Goal: Task Accomplishment & Management: Manage account settings

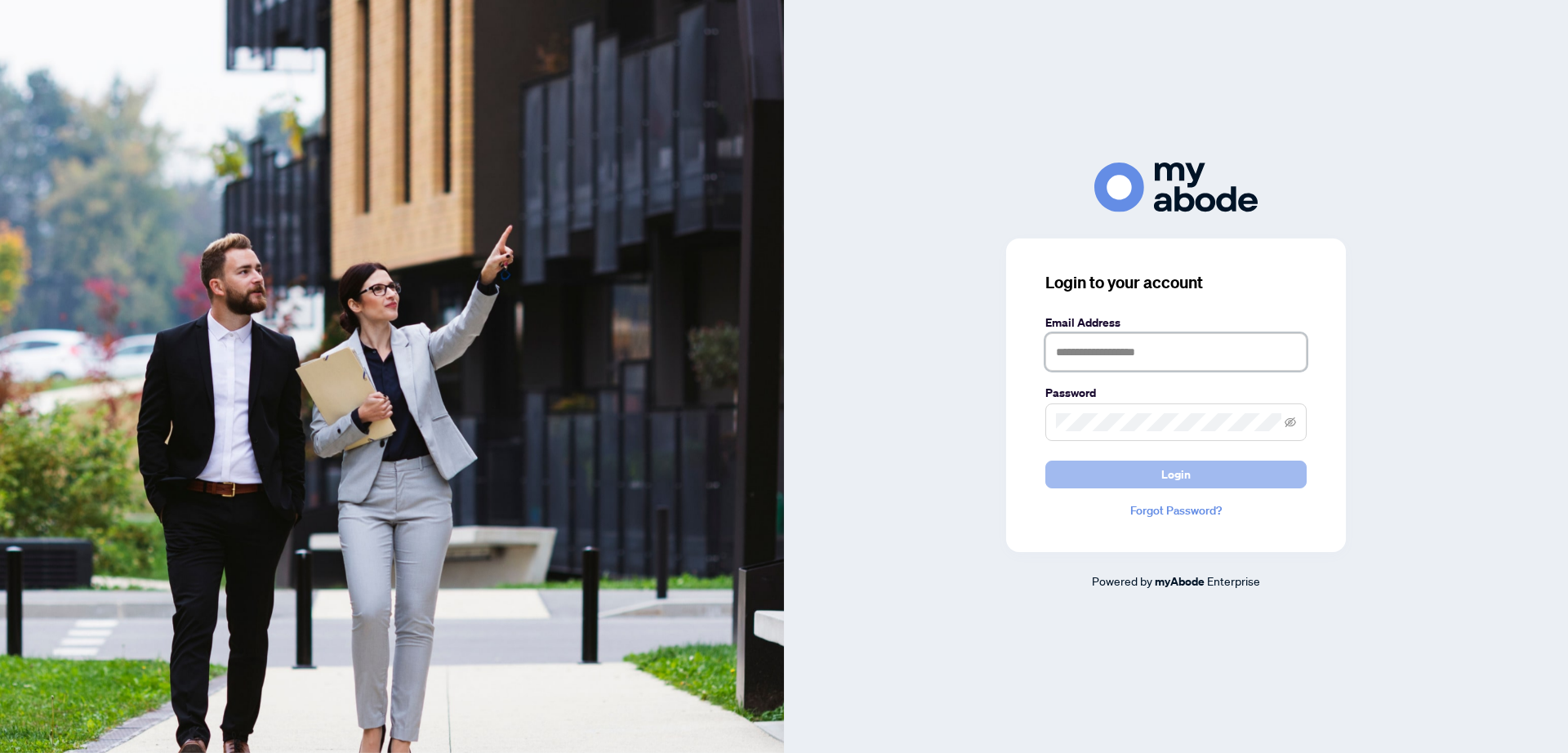
type input "**********"
click at [1166, 480] on span "Login" at bounding box center [1175, 475] width 29 height 27
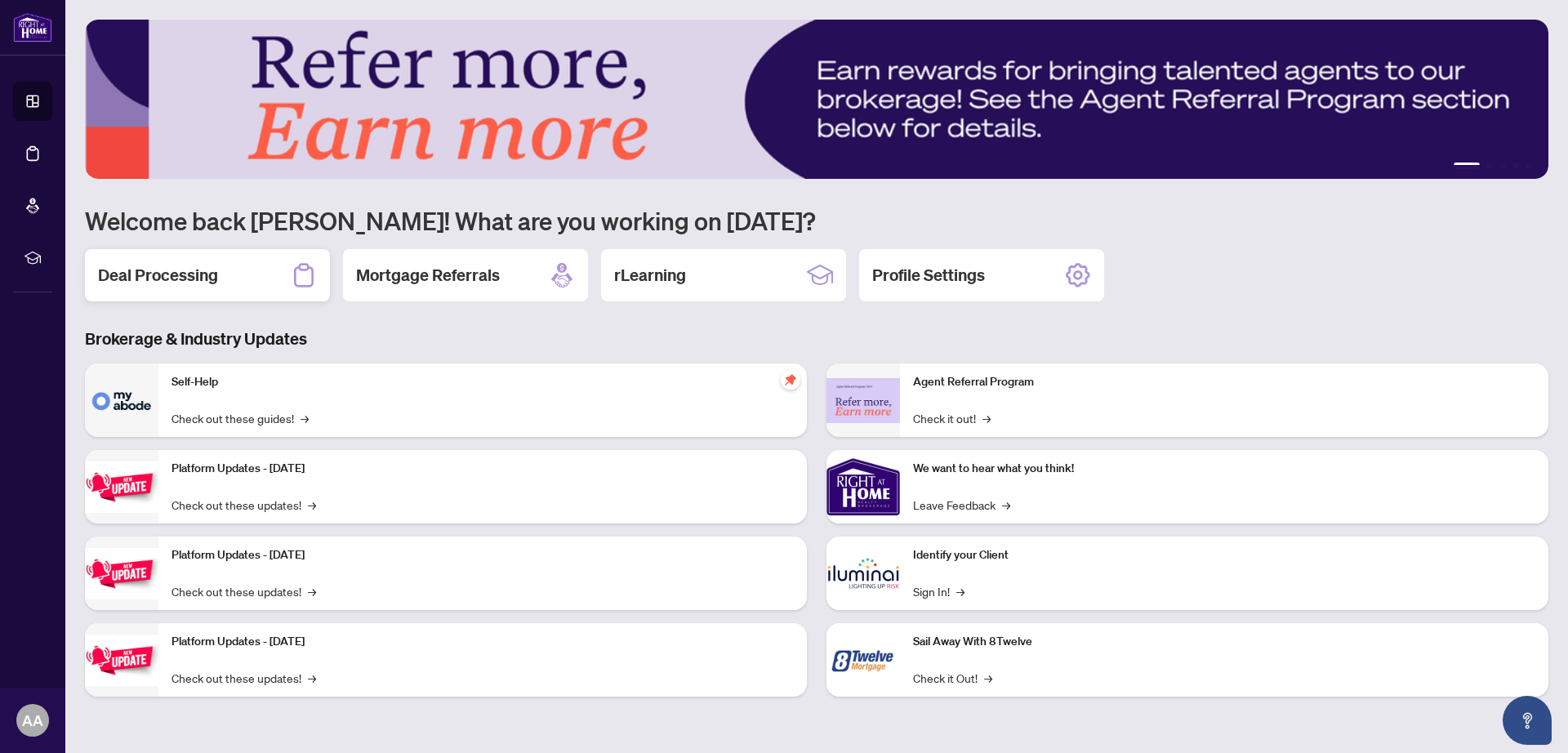
click at [178, 273] on h2 "Deal Processing" at bounding box center [158, 275] width 120 height 23
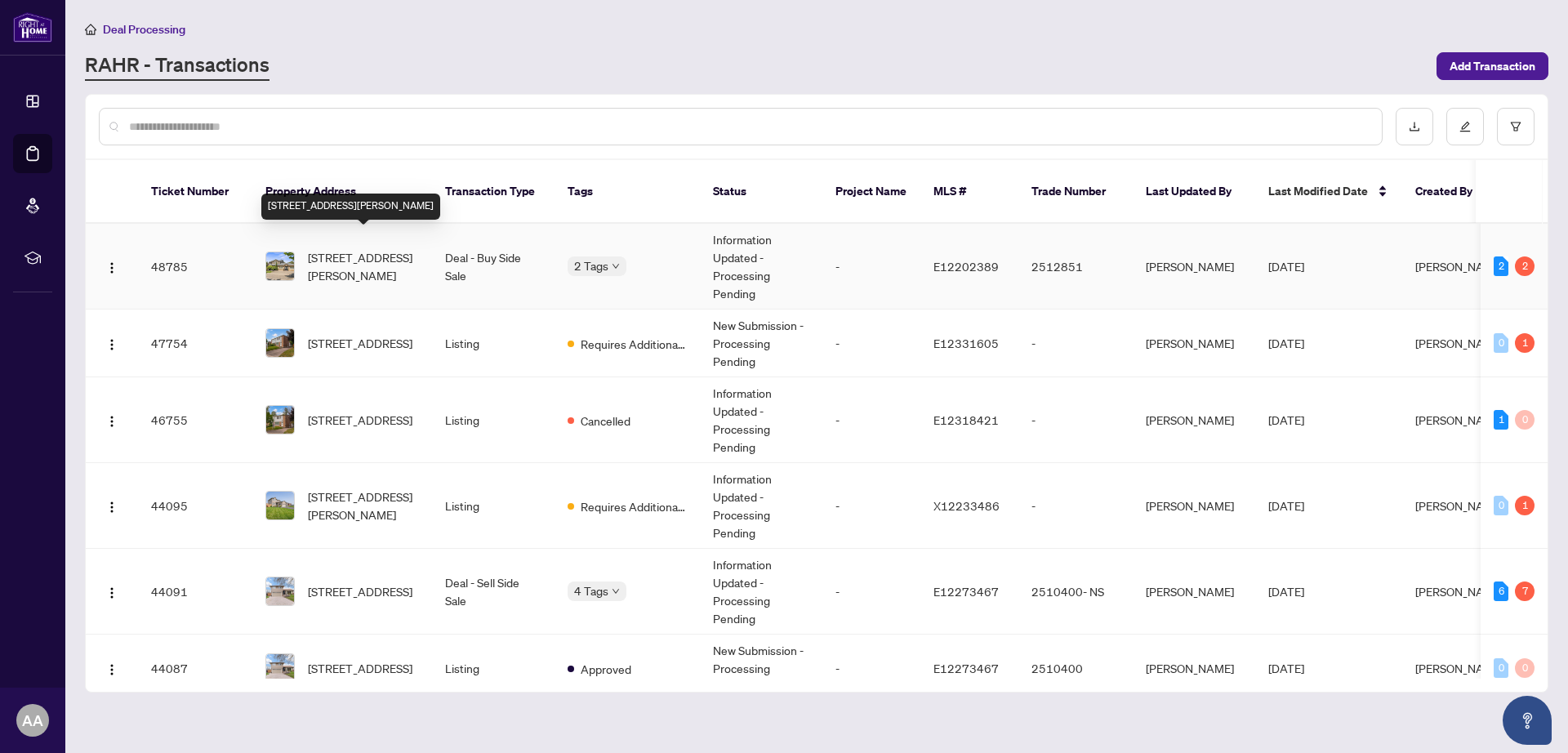
click at [349, 248] on span "2 Patterson Cres, Ajax, Ontario L1S 6R1, Canada" at bounding box center [363, 266] width 111 height 36
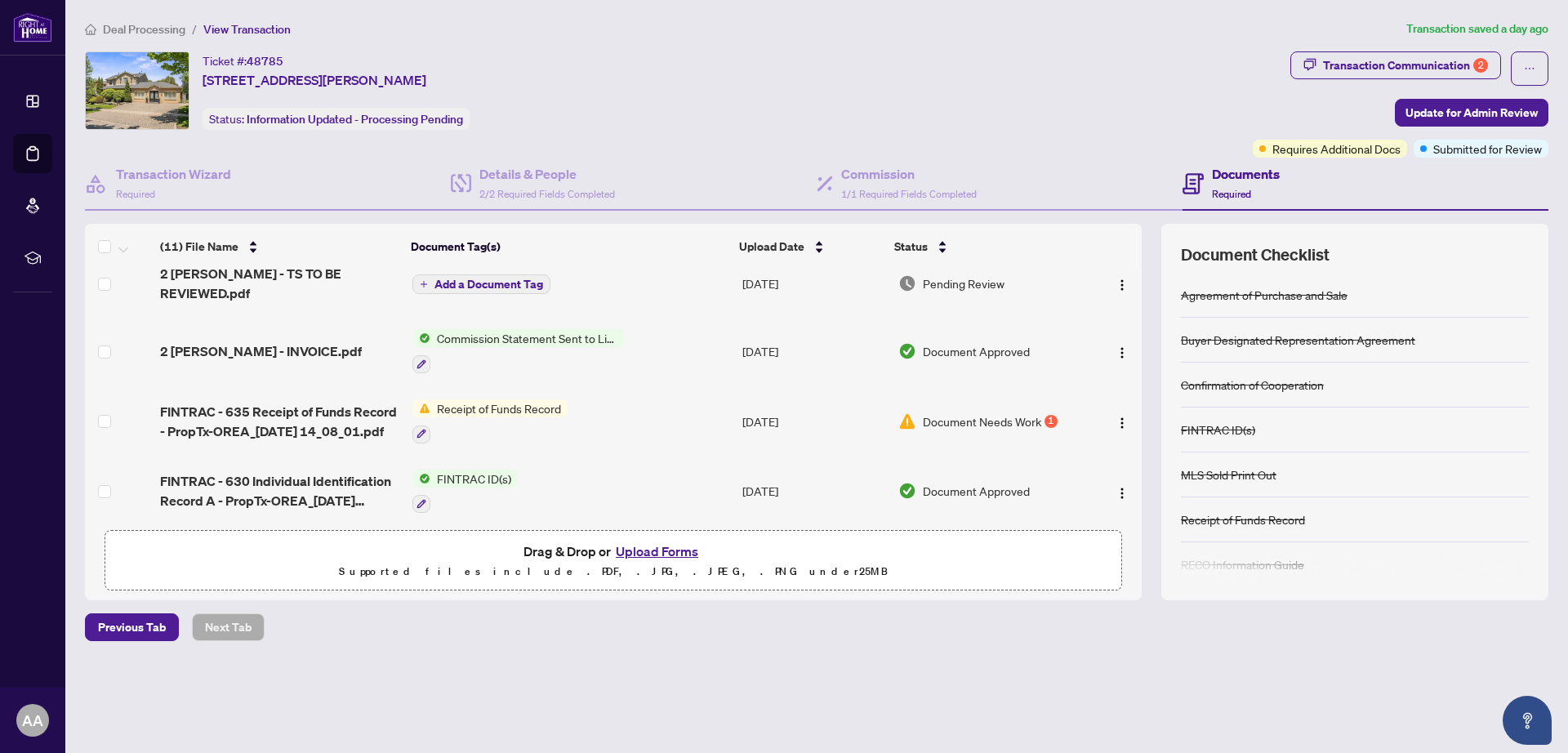
scroll to position [102, 0]
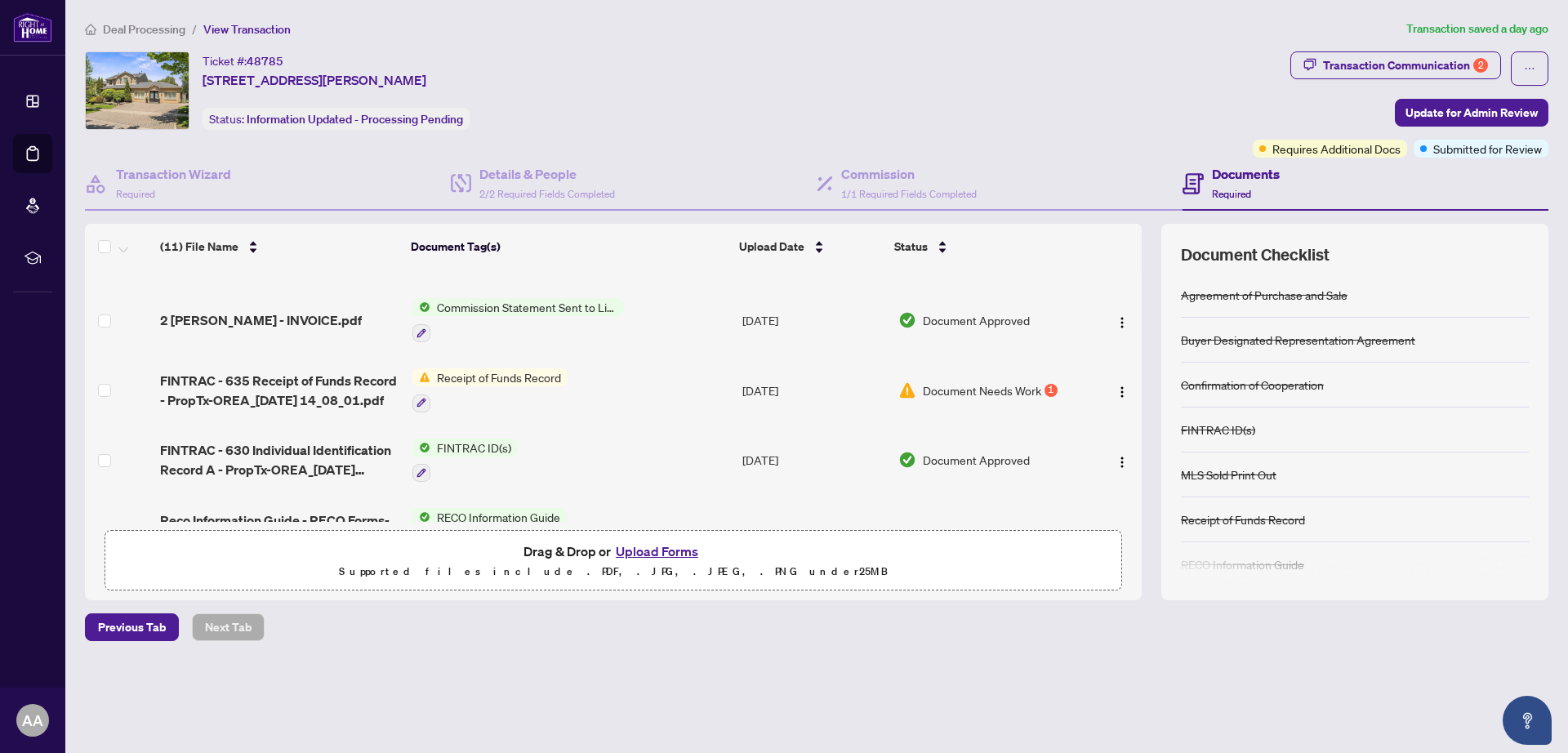
click at [952, 386] on span "Document Needs Work" at bounding box center [981, 389] width 119 height 18
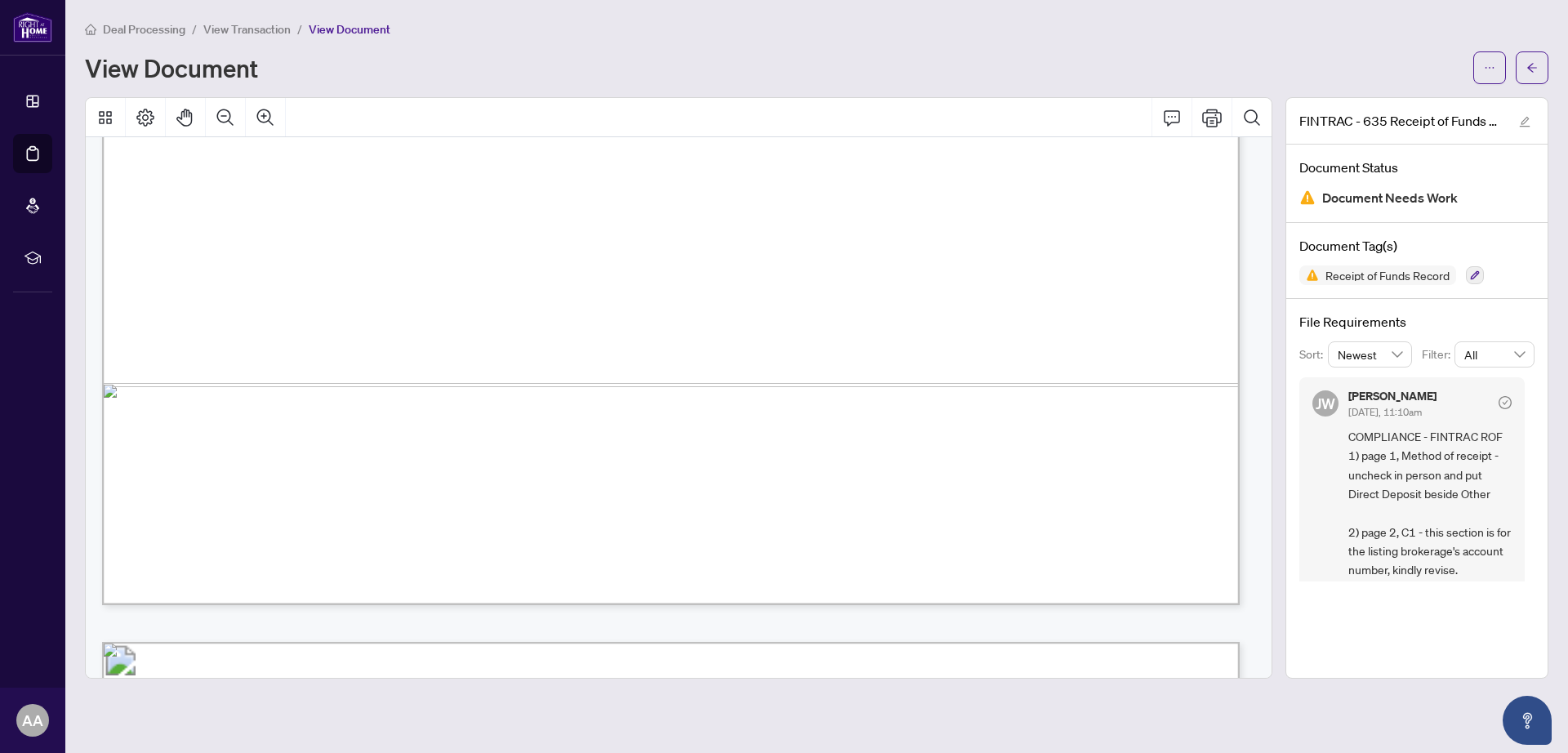
drag, startPoint x: 253, startPoint y: 32, endPoint x: 32, endPoint y: 12, distance: 221.9
click at [253, 32] on span "View Transaction" at bounding box center [247, 28] width 87 height 14
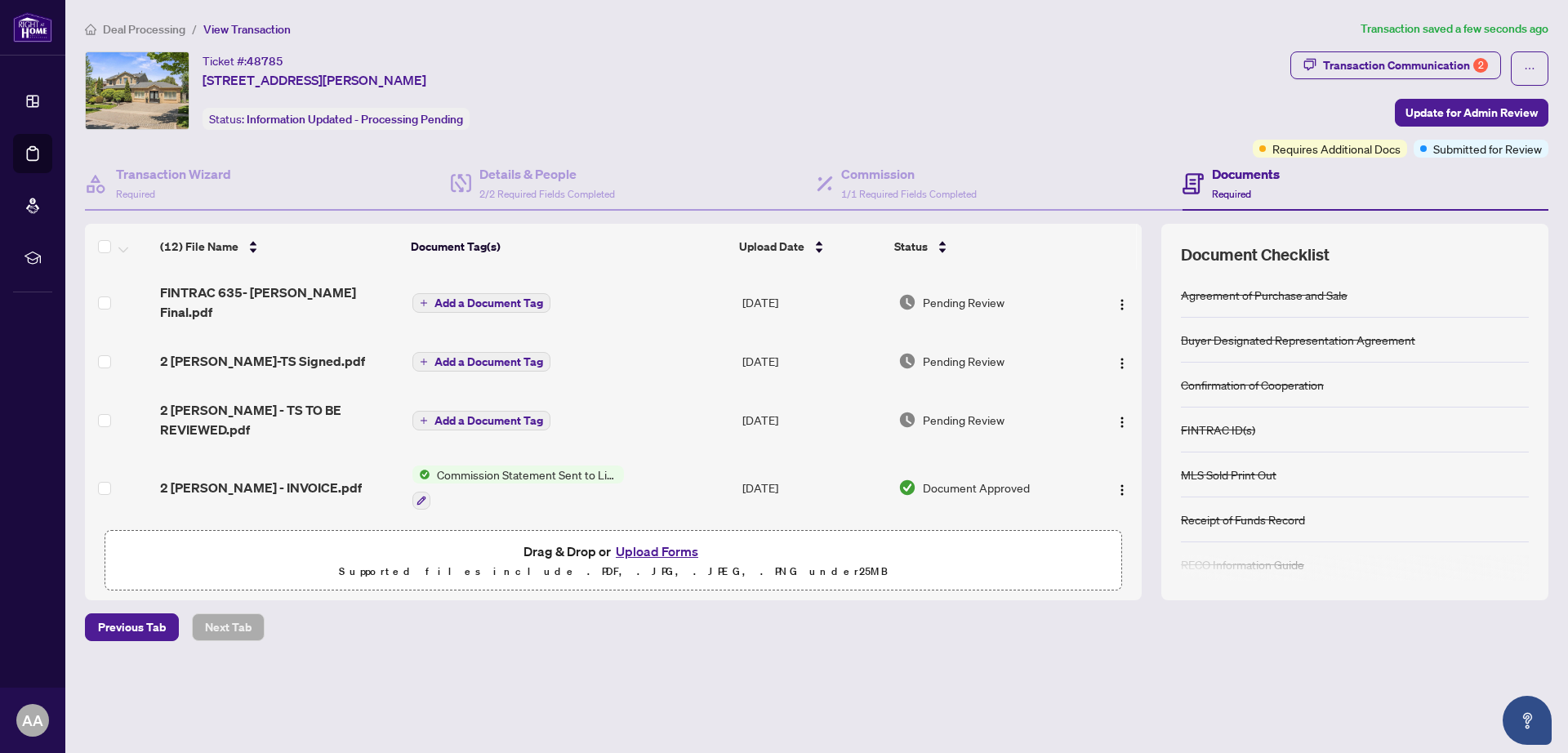
click at [517, 297] on span "Add a Document Tag" at bounding box center [488, 303] width 108 height 11
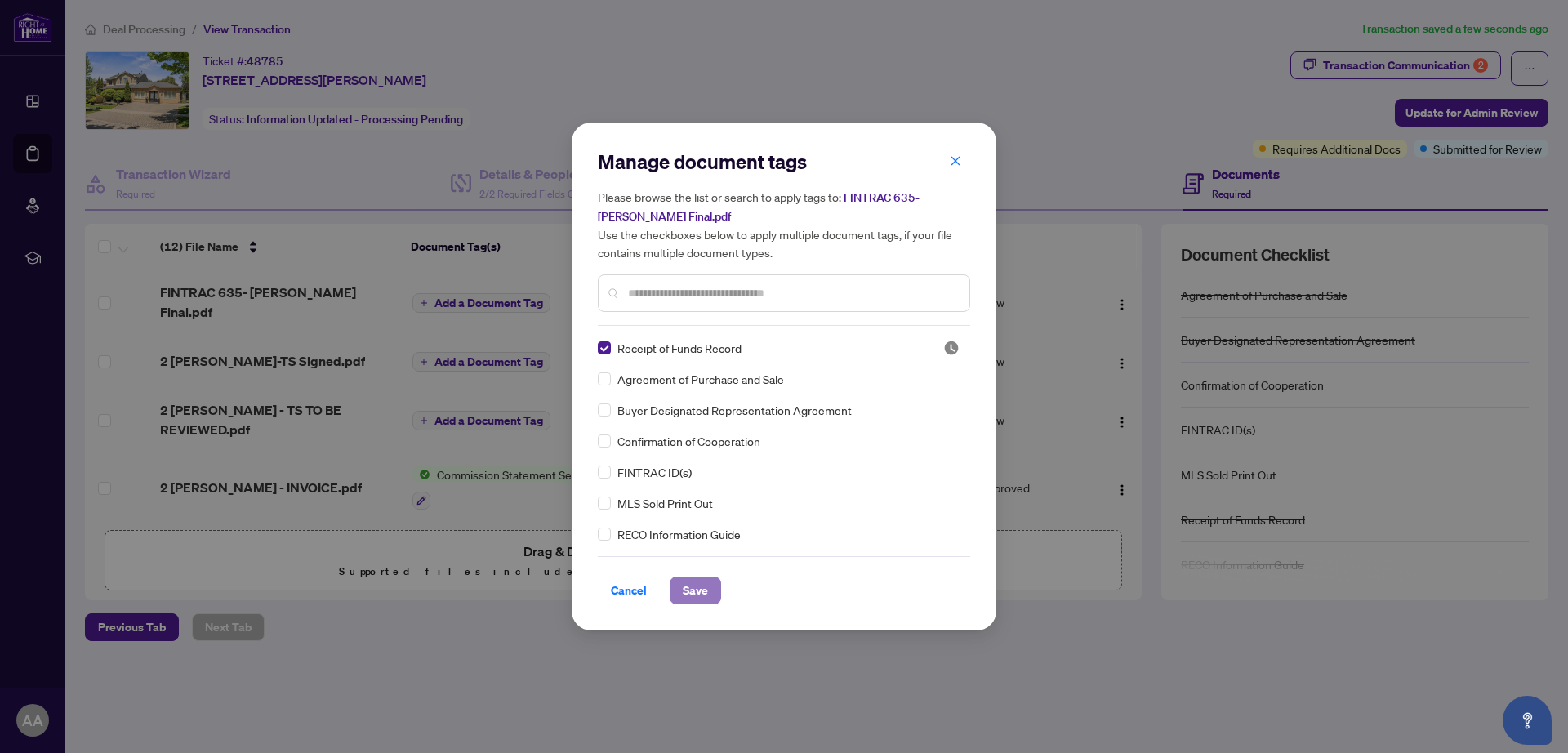
click at [708, 585] on button "Save" at bounding box center [695, 590] width 51 height 28
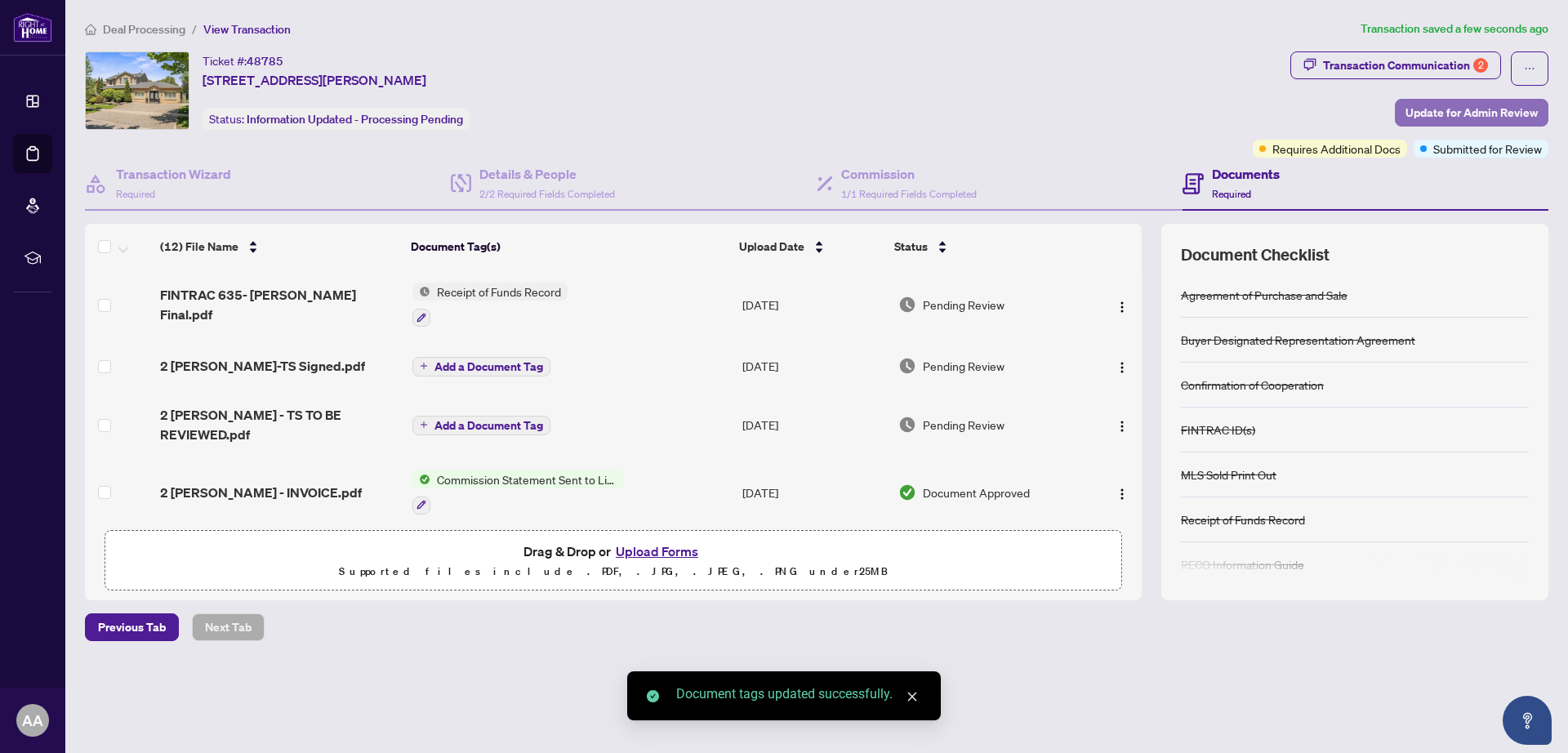
click at [1477, 112] on span "Update for Admin Review" at bounding box center [1470, 113] width 132 height 27
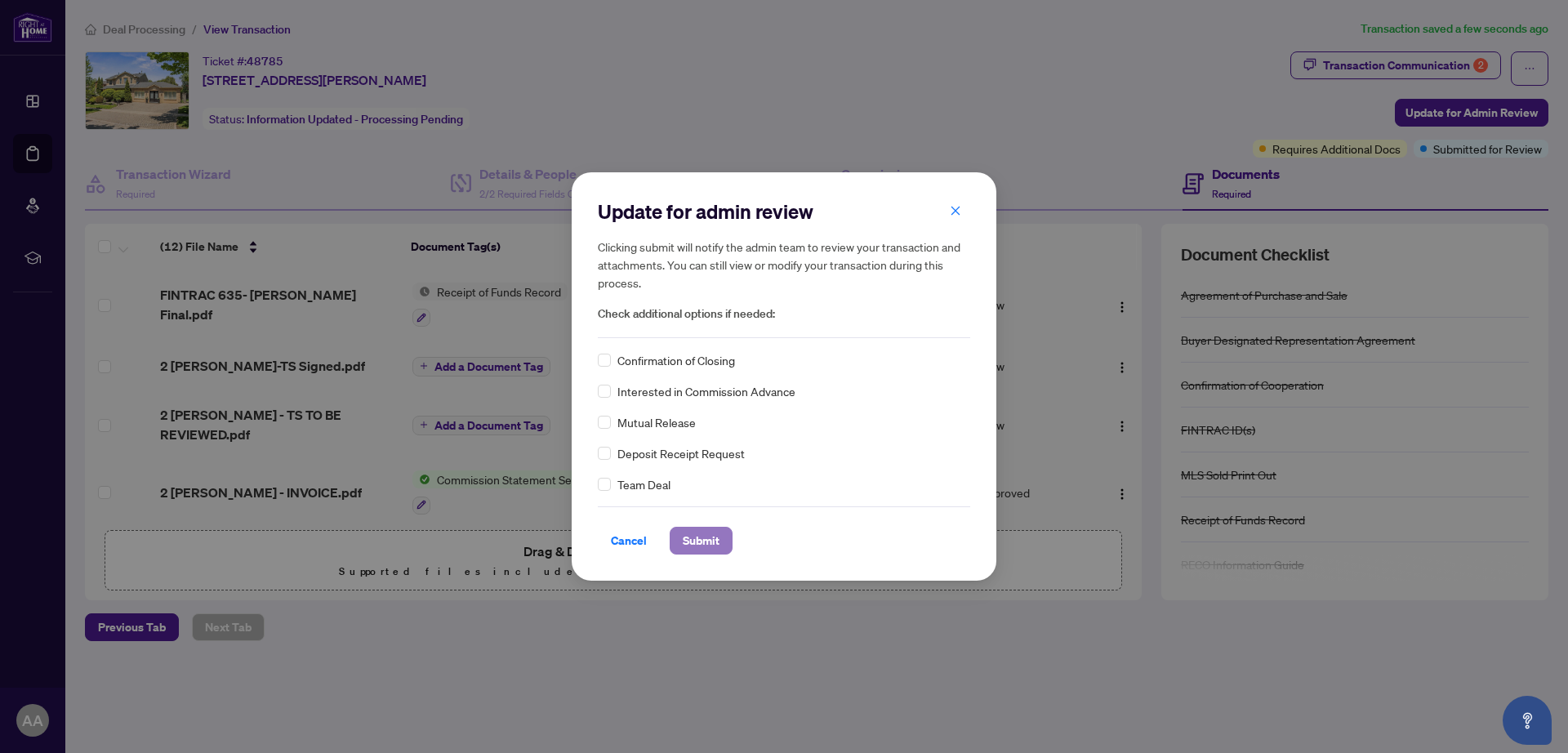
click at [700, 542] on span "Submit" at bounding box center [701, 540] width 37 height 27
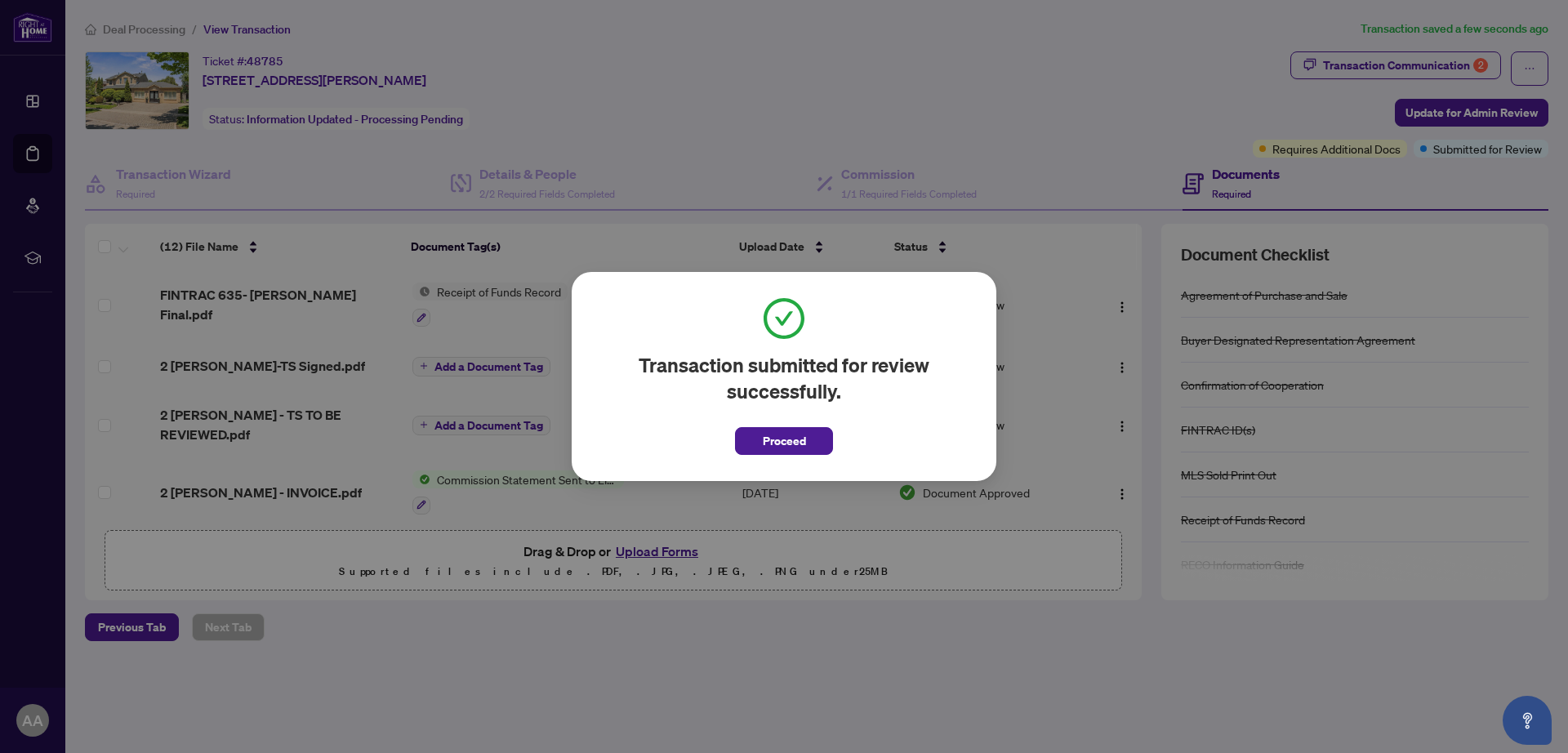
click at [785, 440] on span "Proceed" at bounding box center [784, 441] width 44 height 27
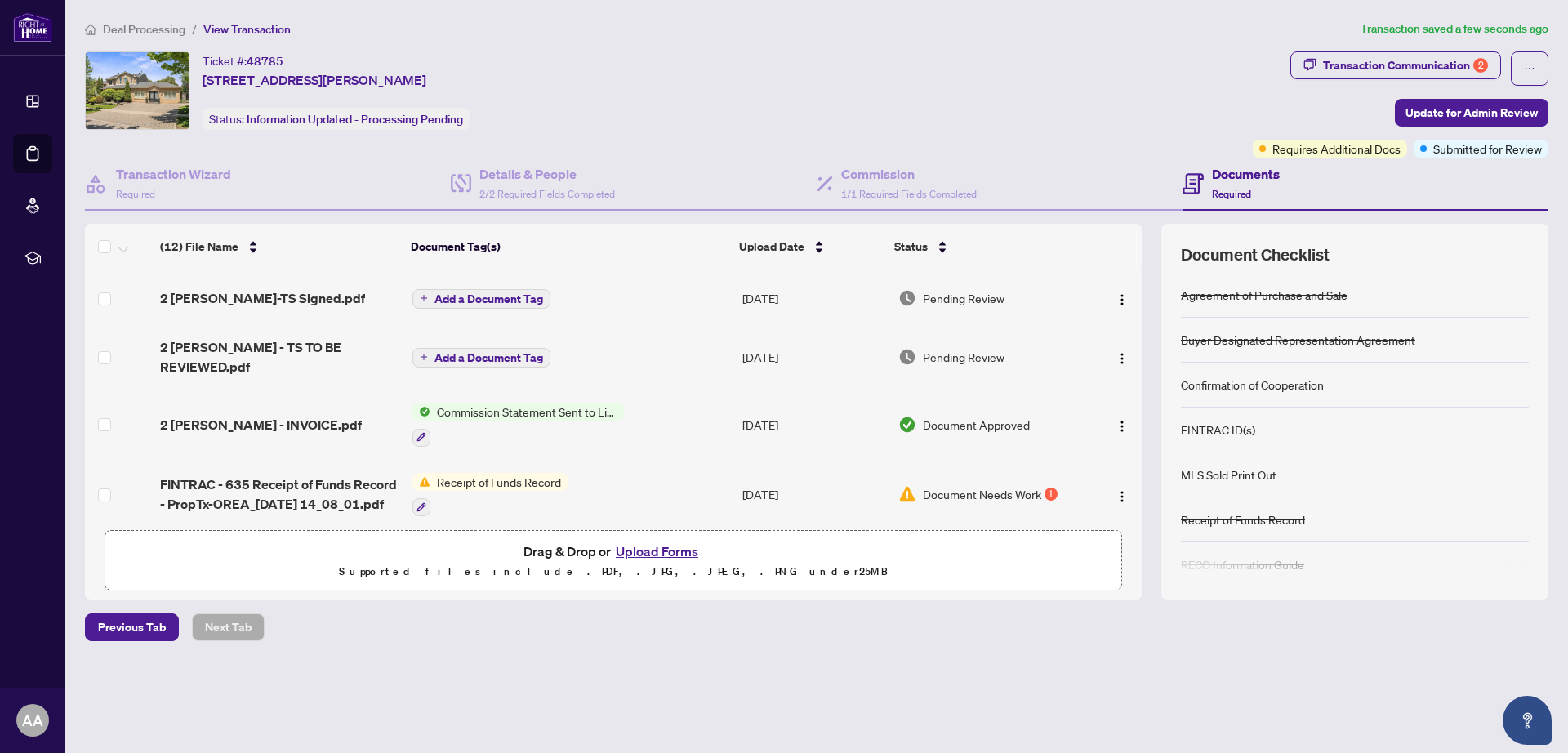
scroll to position [102, 0]
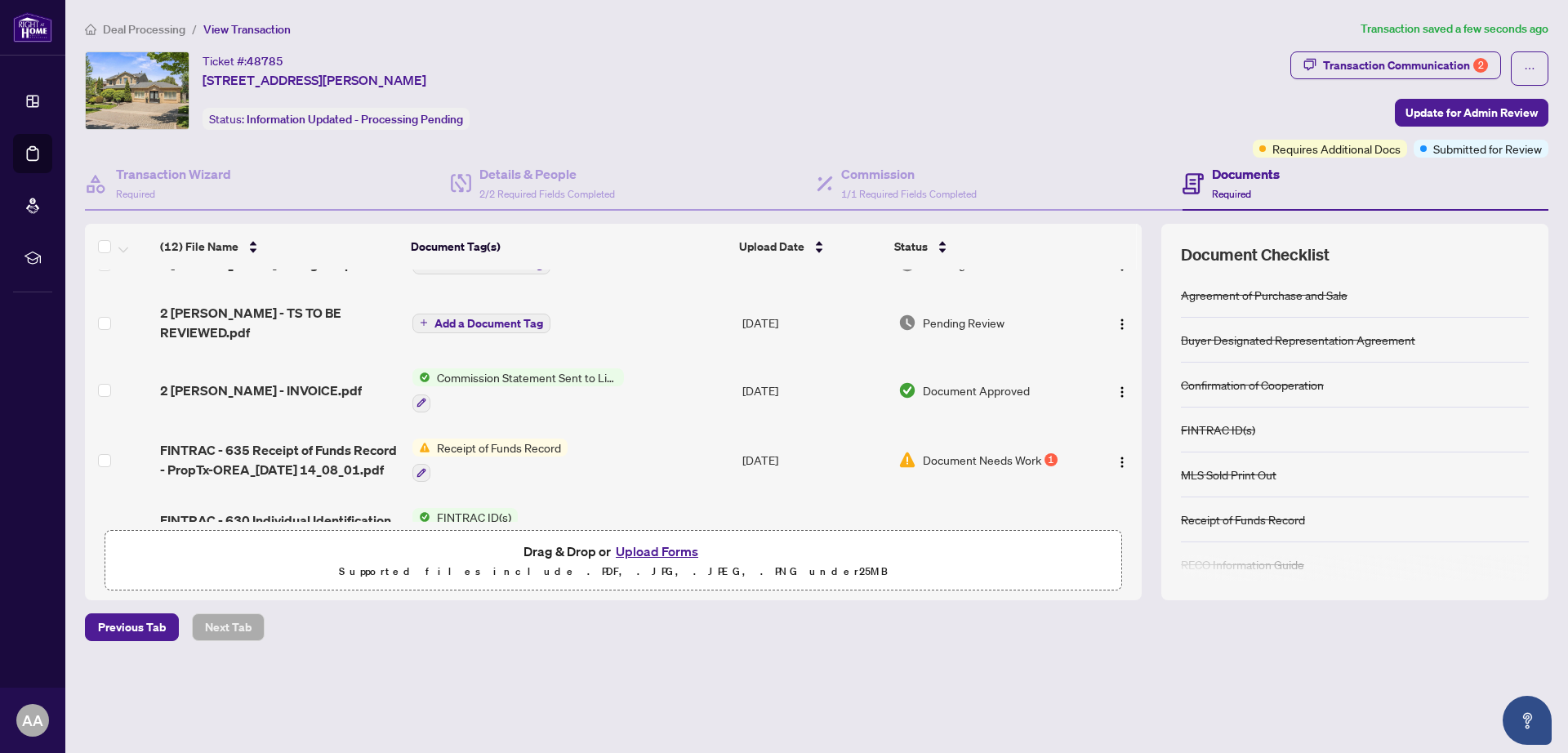
click at [140, 28] on span "Deal Processing" at bounding box center [143, 28] width 83 height 14
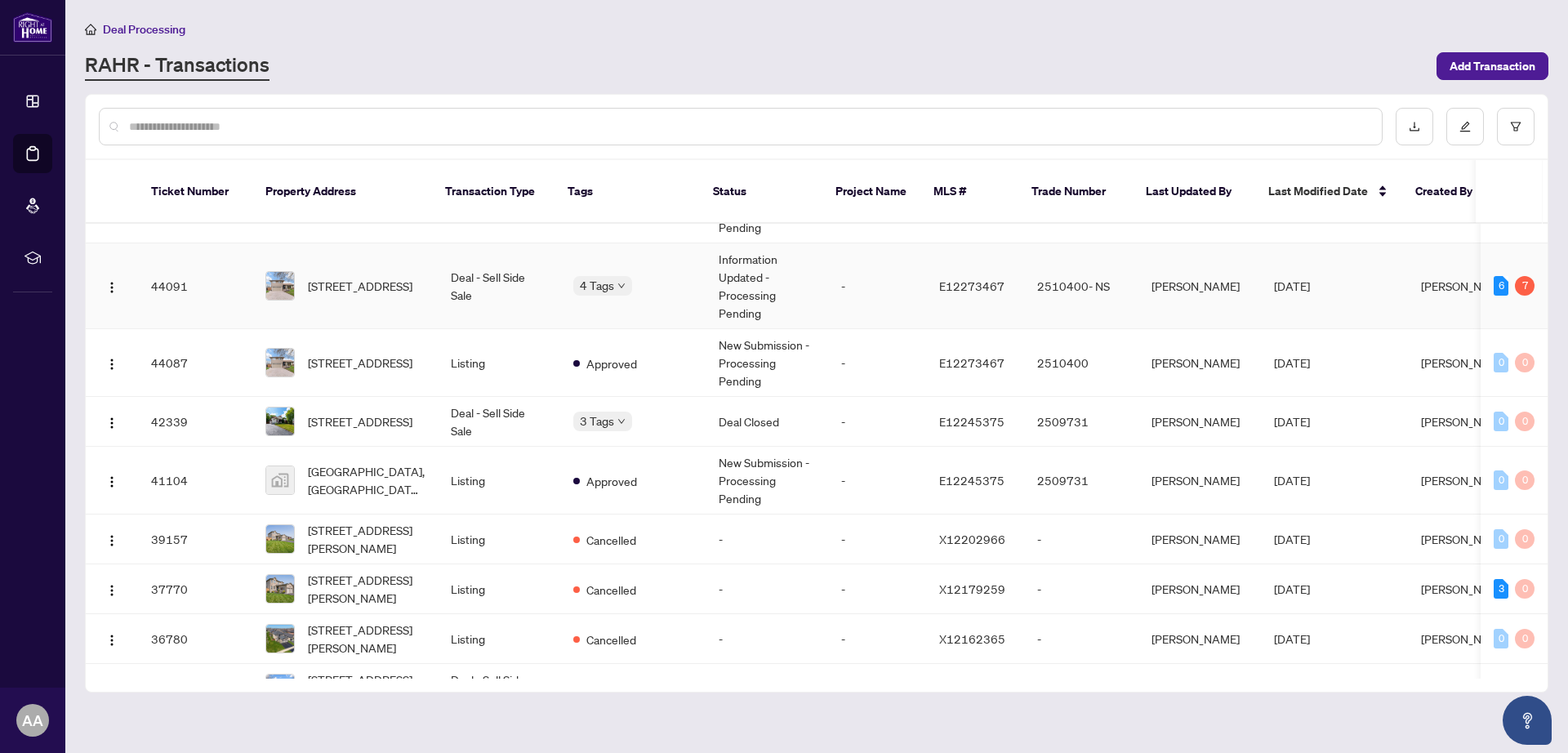
scroll to position [306, 0]
click at [341, 411] on span "572 Grierson St, Oshawa, Ontario L1G 5J1, Canada" at bounding box center [360, 420] width 104 height 18
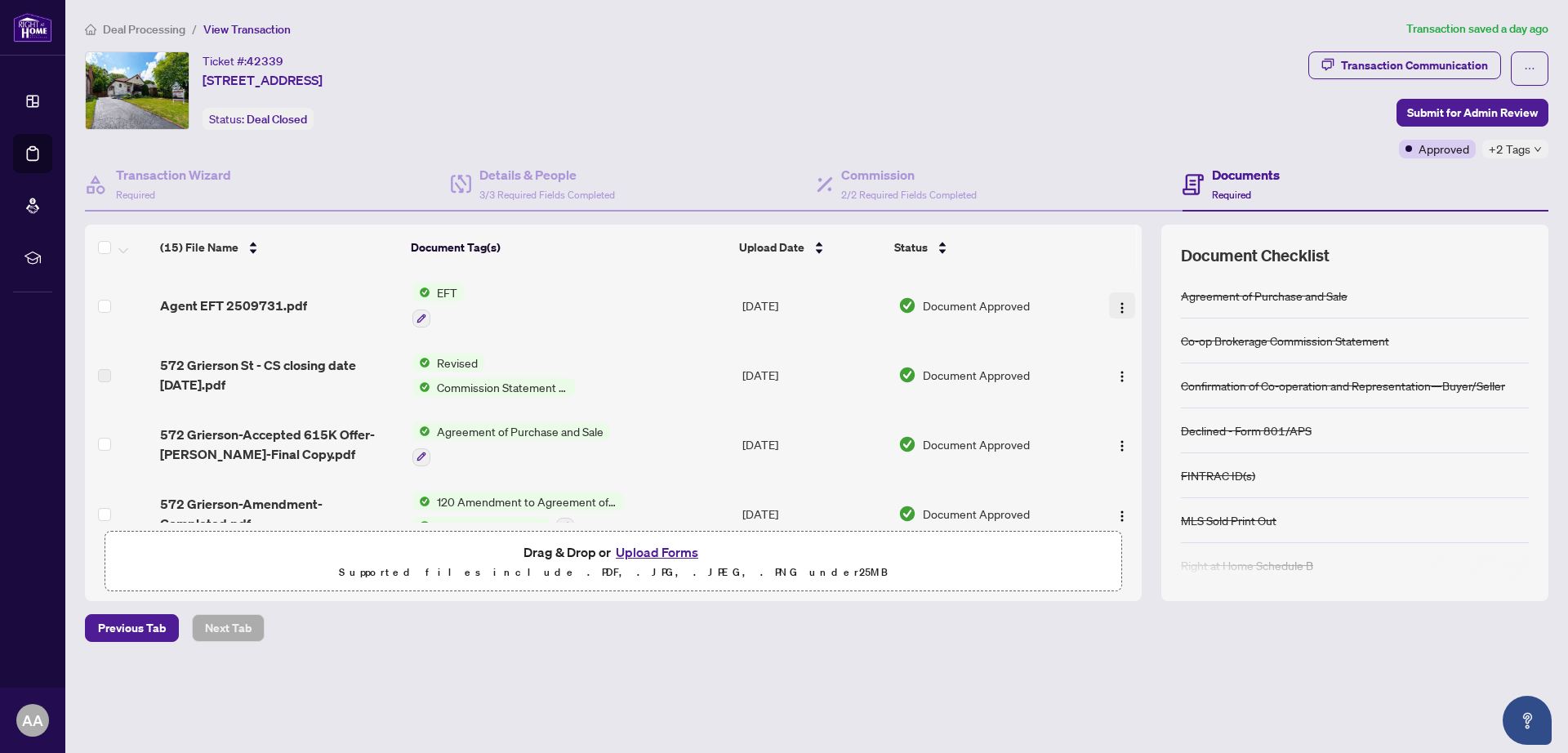
click at [1116, 302] on img "button" at bounding box center [1122, 308] width 13 height 13
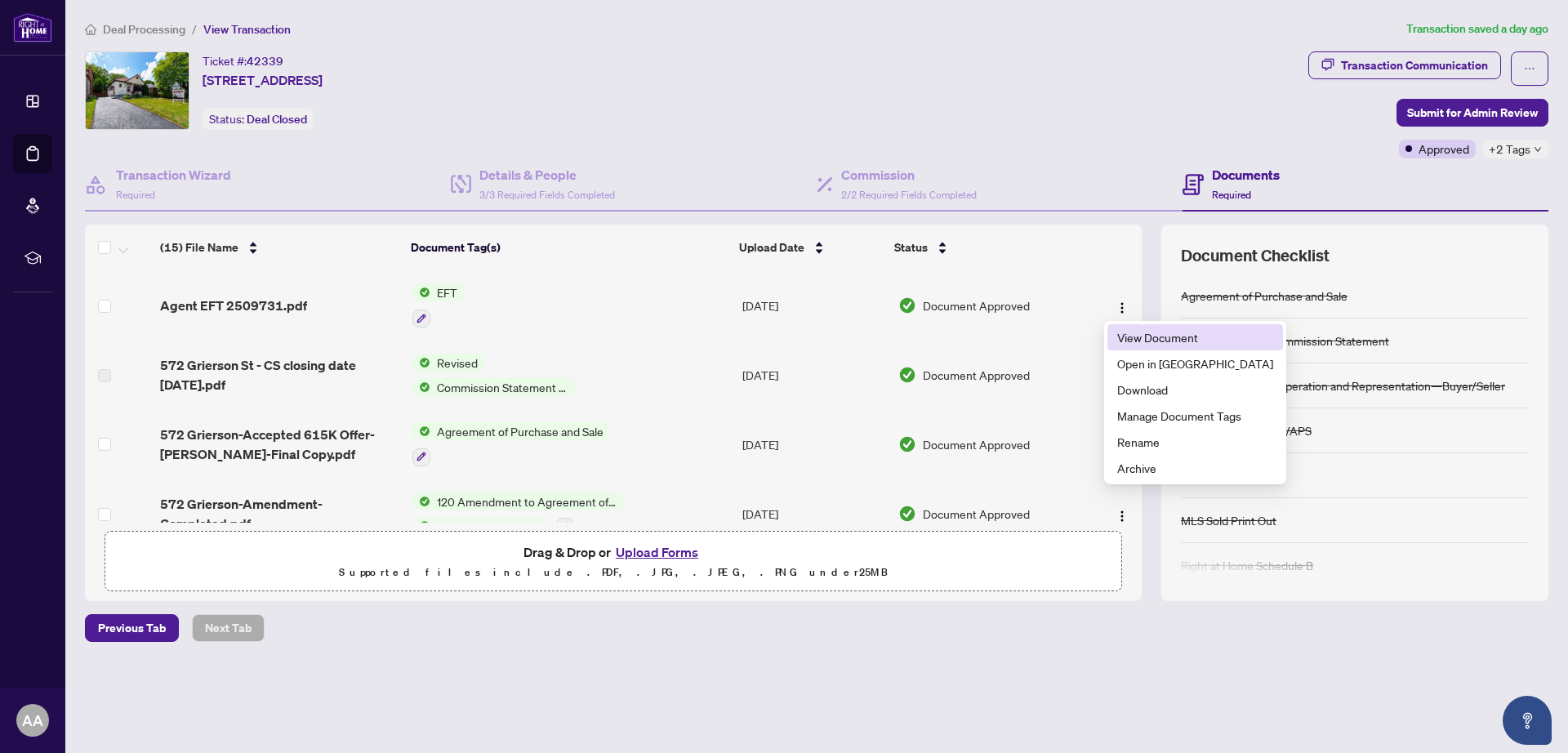
click at [1130, 334] on span "View Document" at bounding box center [1195, 337] width 156 height 18
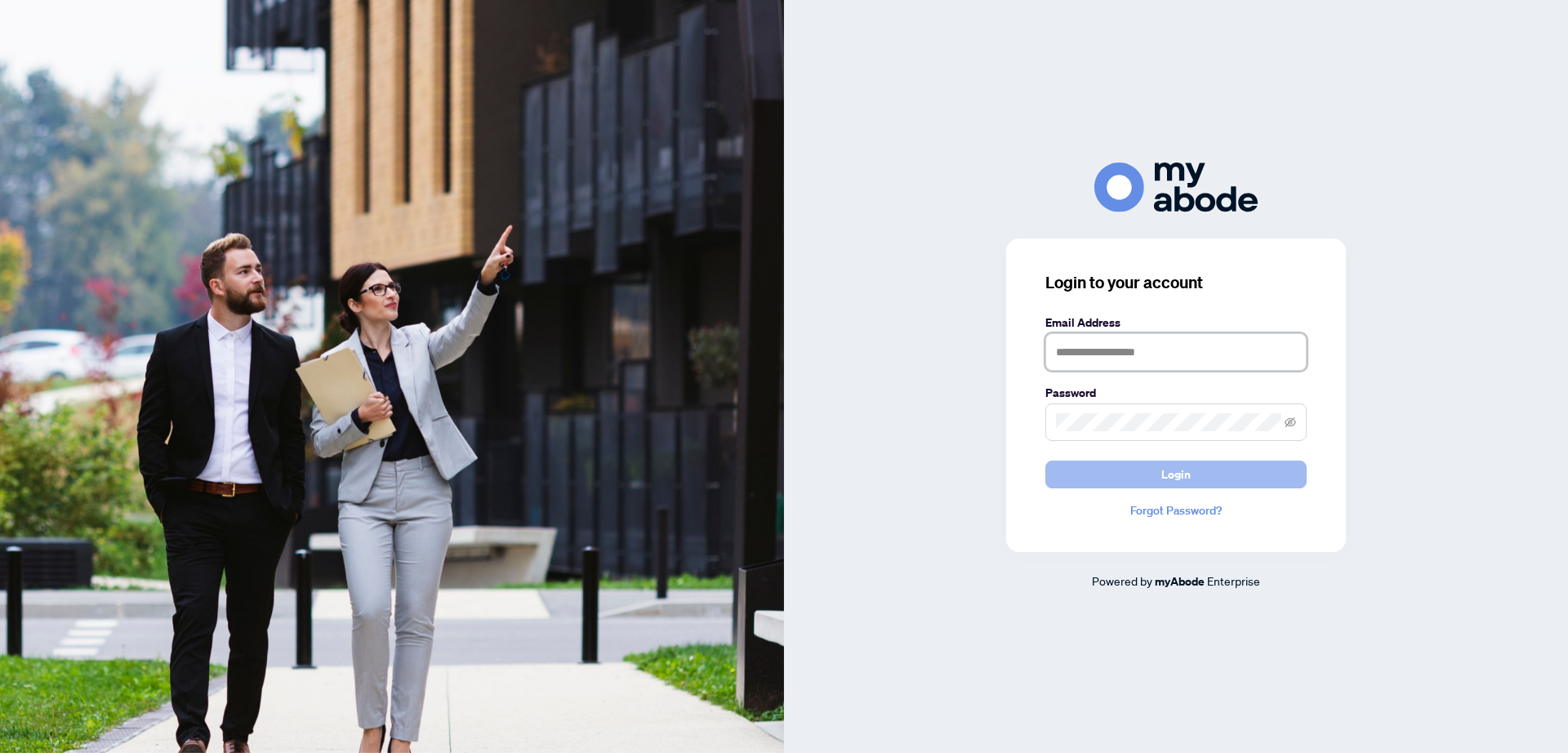
type input "**********"
click at [1175, 477] on span "Login" at bounding box center [1175, 475] width 29 height 27
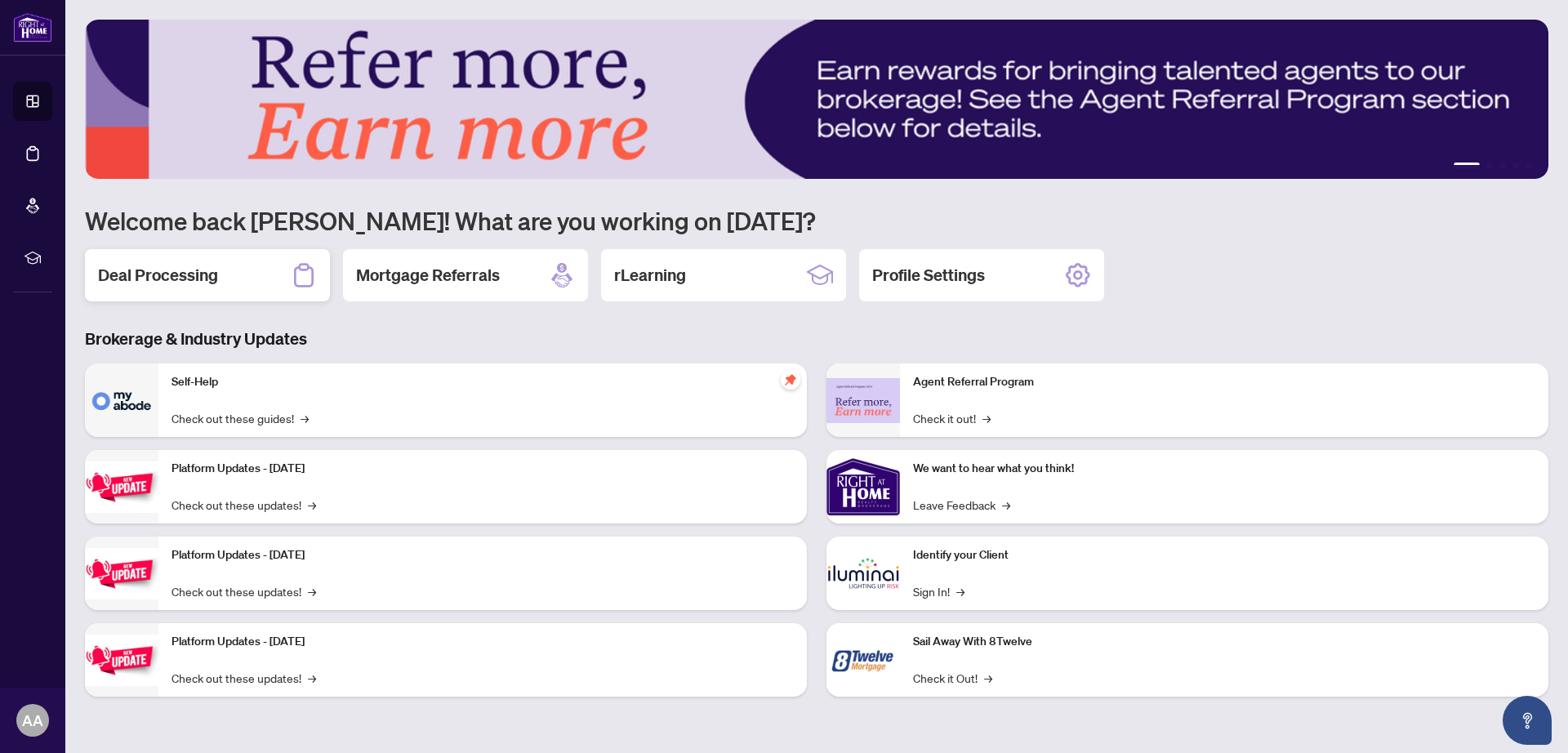
click at [160, 273] on h2 "Deal Processing" at bounding box center [158, 275] width 120 height 23
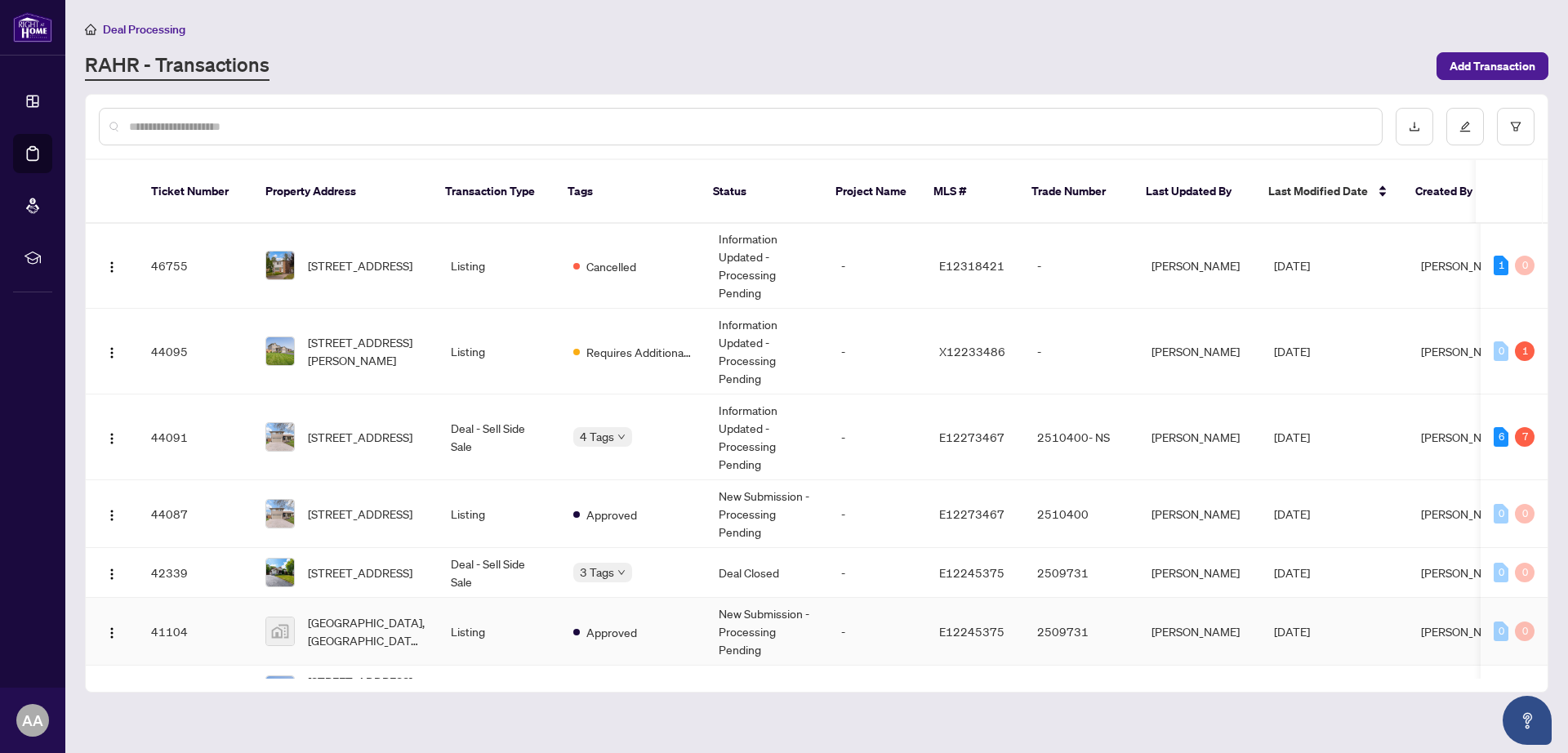
scroll to position [204, 0]
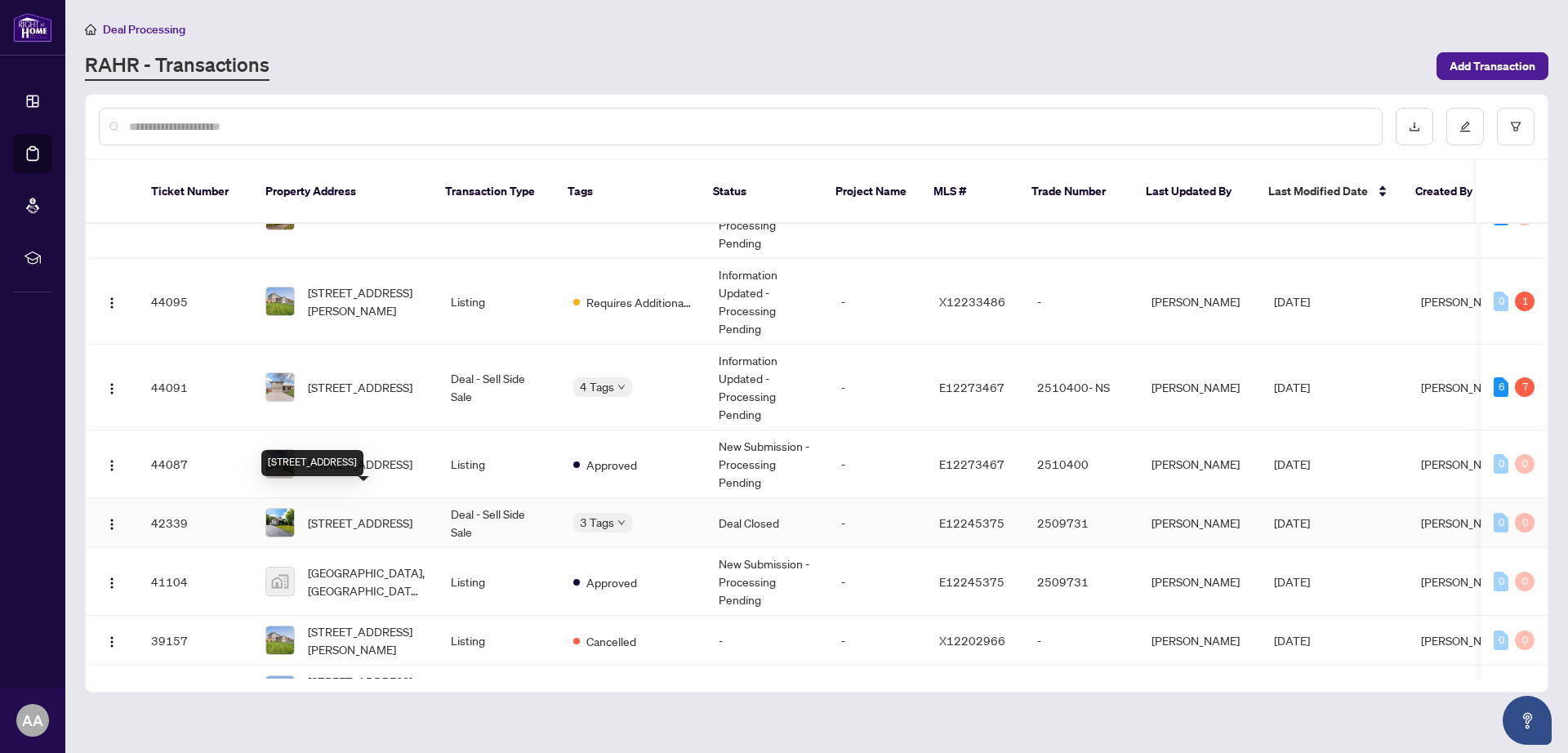
click at [343, 514] on span "572 Grierson St, Oshawa, Ontario L1G 5J1, Canada" at bounding box center [360, 522] width 104 height 18
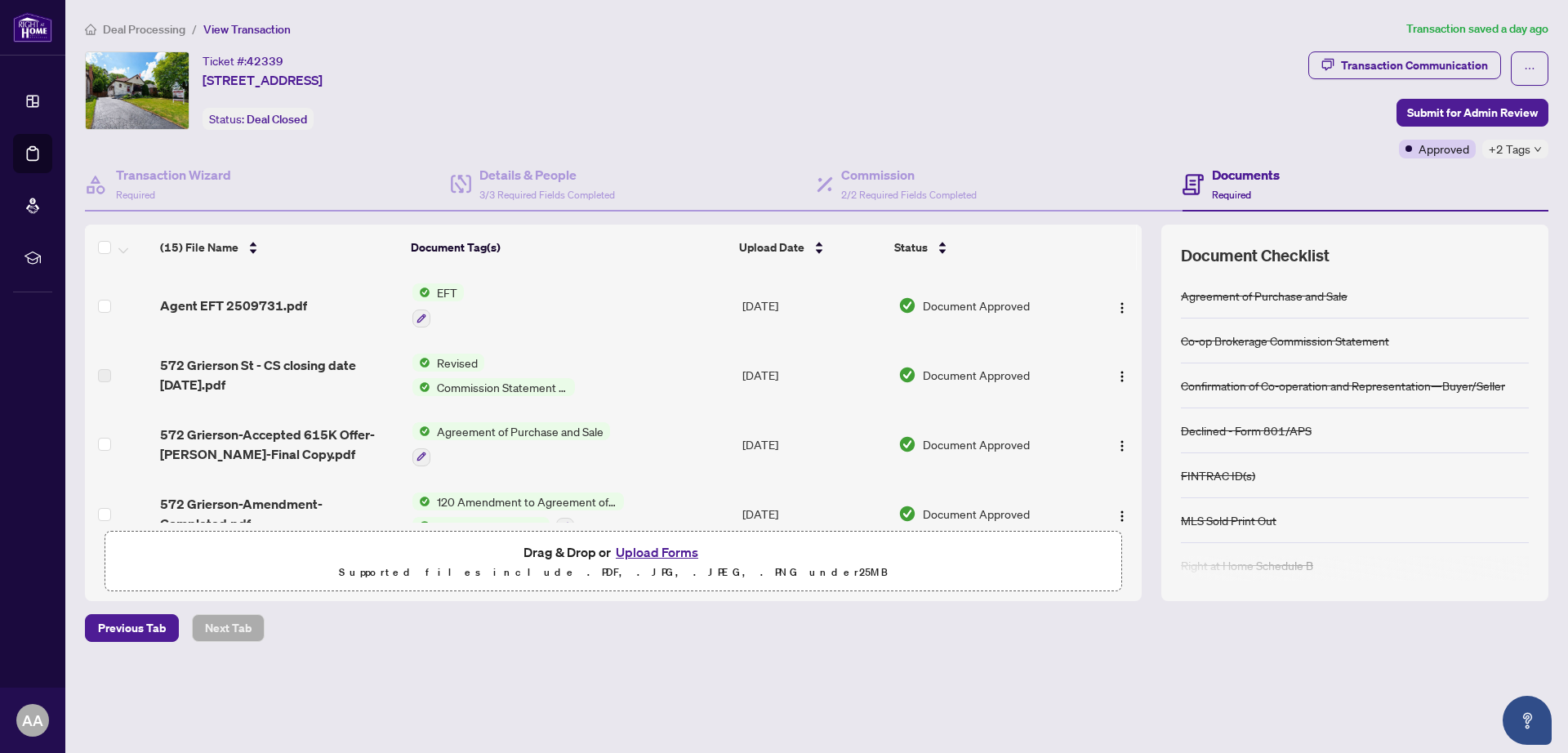
click at [440, 291] on span "EFT" at bounding box center [446, 292] width 33 height 18
click at [1120, 306] on img "button" at bounding box center [1122, 308] width 13 height 13
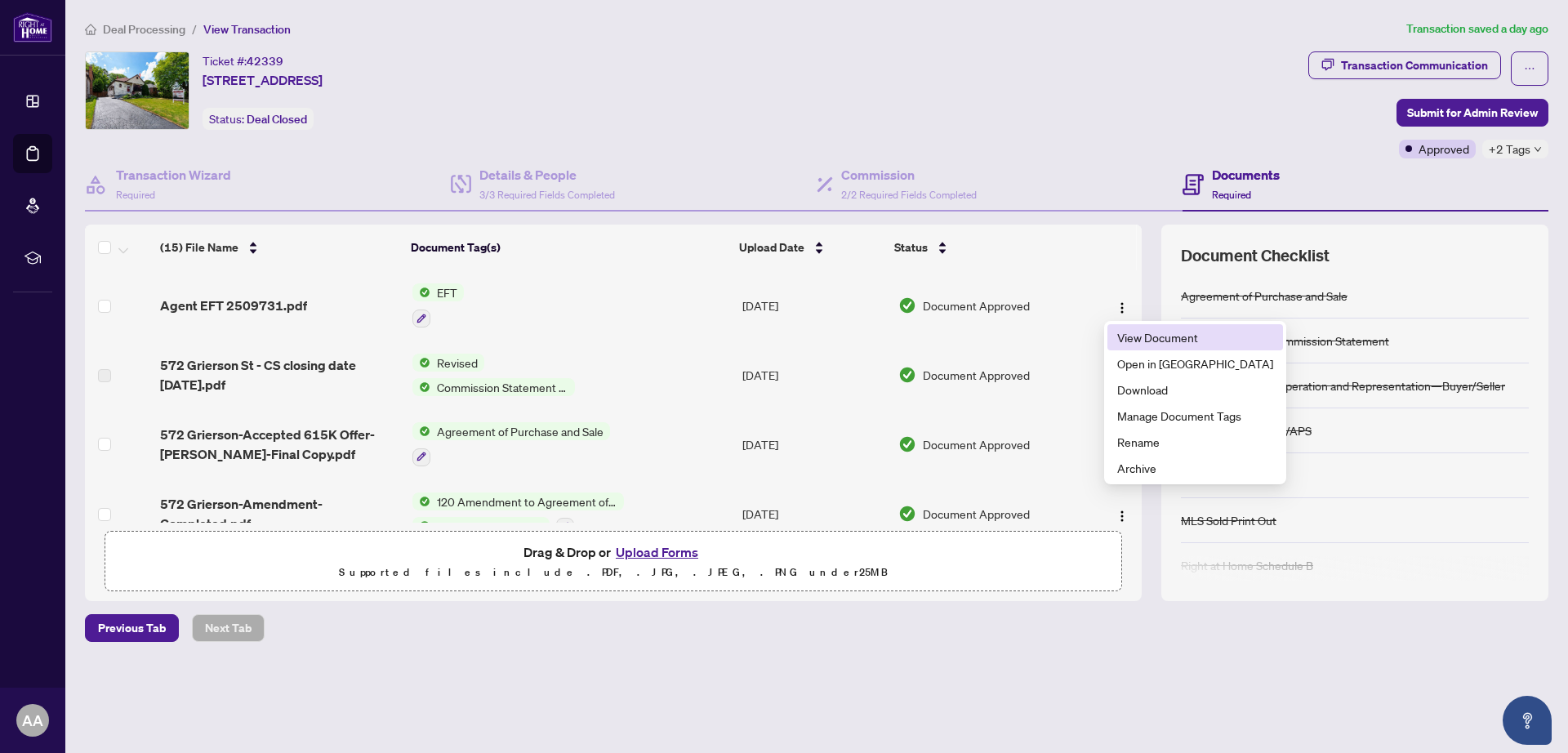
click at [1141, 341] on span "View Document" at bounding box center [1195, 337] width 156 height 18
